Goal: Ask a question

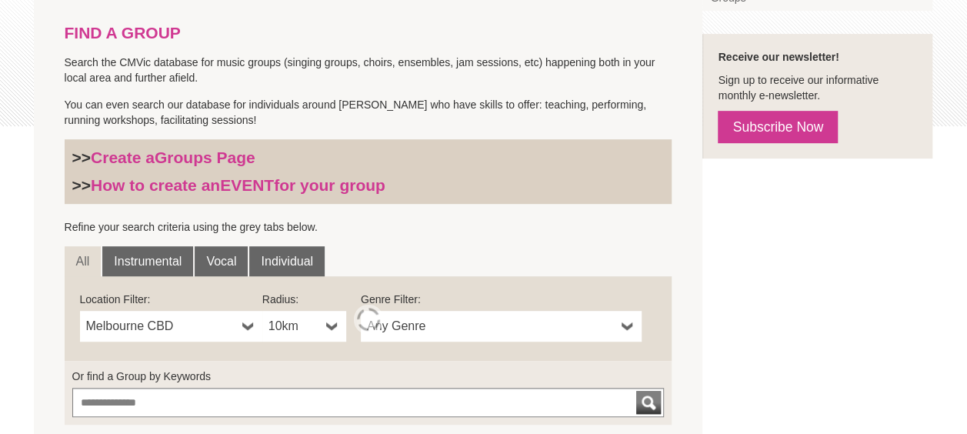
scroll to position [334, 0]
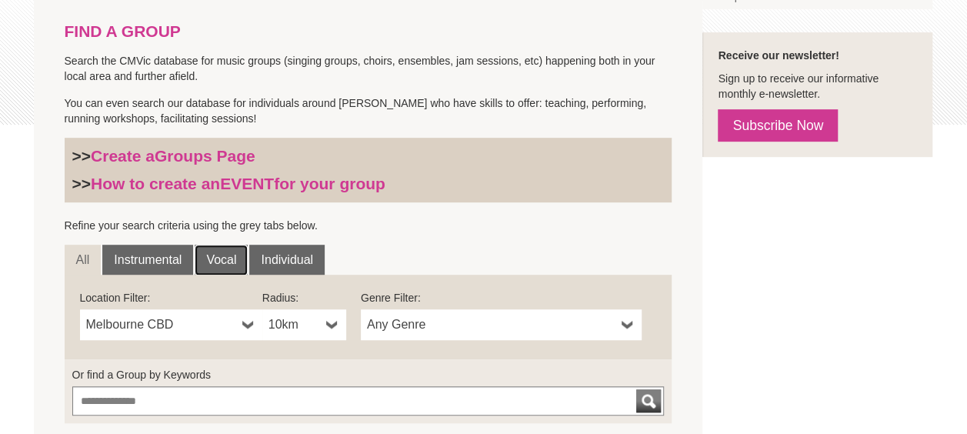
click at [231, 259] on link "Vocal" at bounding box center [221, 260] width 53 height 31
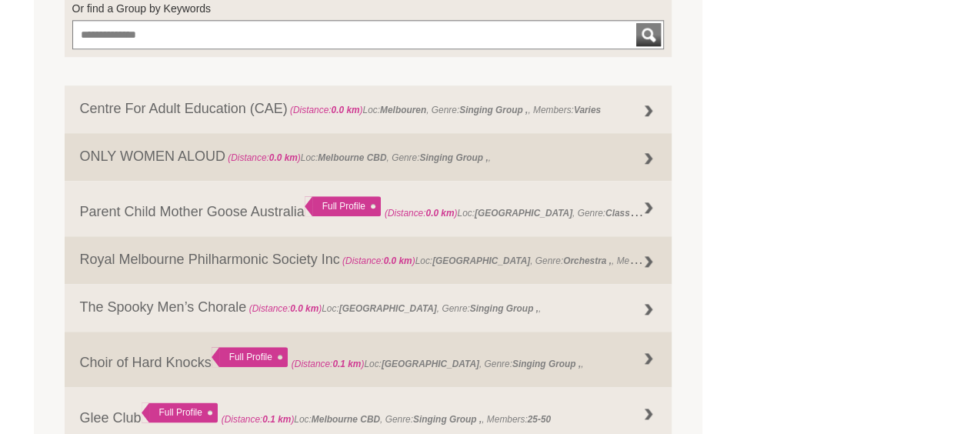
scroll to position [699, 0]
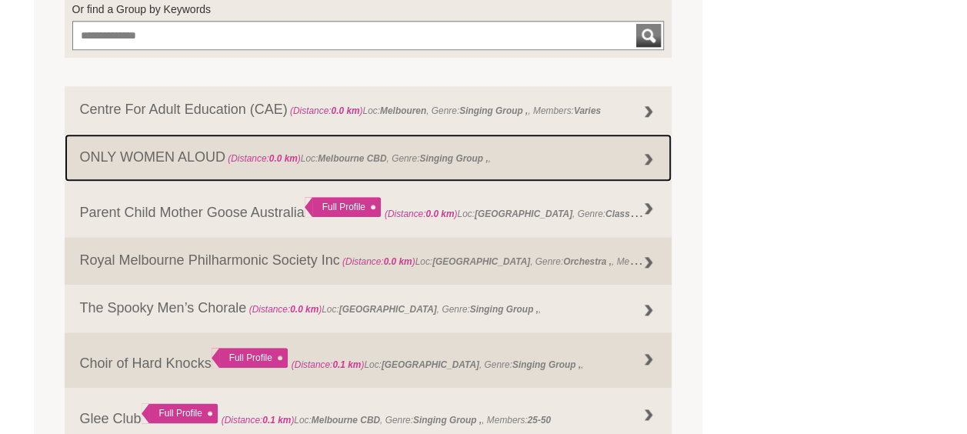
click at [334, 153] on strong "Melbourne CBD" at bounding box center [352, 158] width 68 height 11
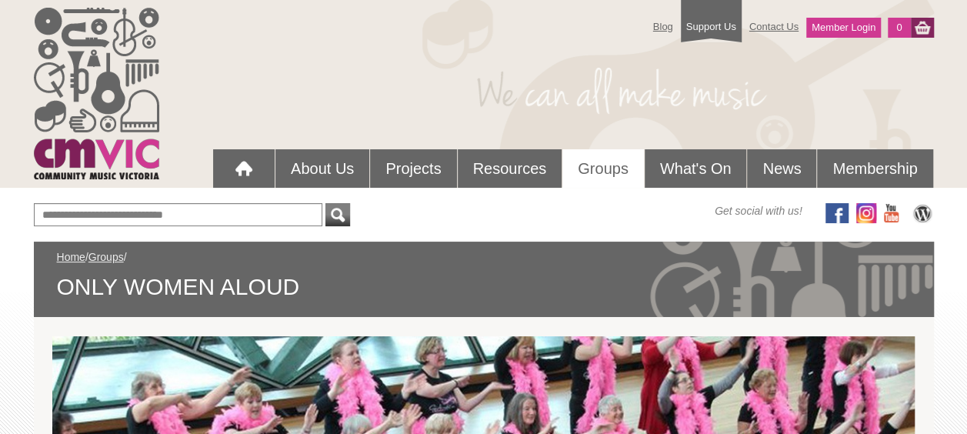
click at [404, 212] on form at bounding box center [253, 214] width 439 height 23
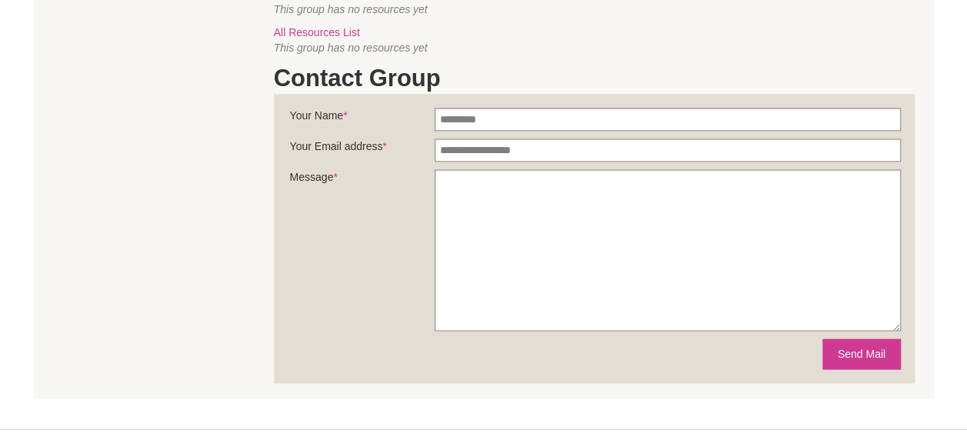
scroll to position [988, 0]
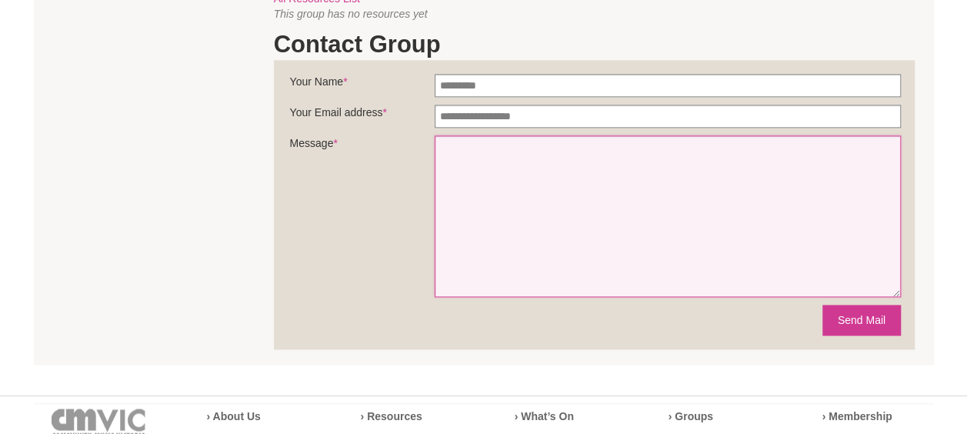
click at [475, 217] on textarea "Message *" at bounding box center [668, 216] width 466 height 162
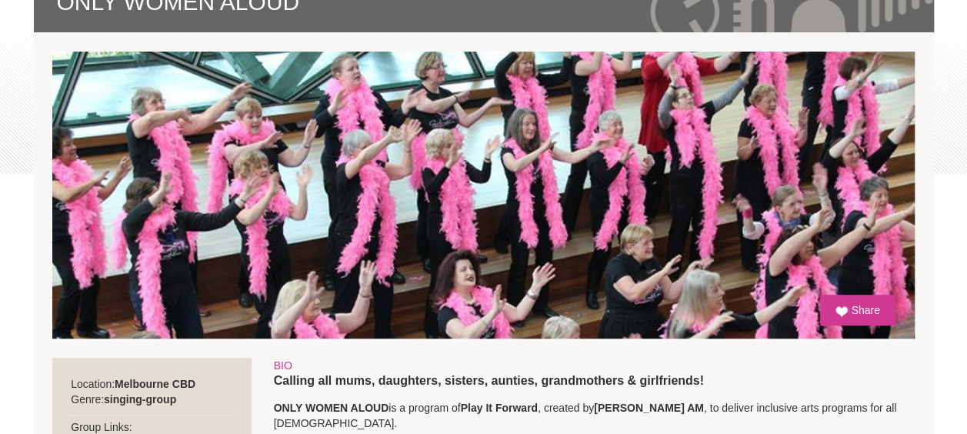
scroll to position [263, 0]
